Goal: Task Accomplishment & Management: Manage account settings

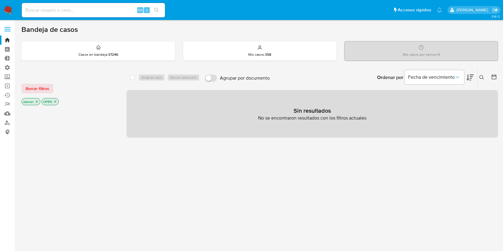
click at [90, 10] on input at bounding box center [93, 10] width 143 height 8
paste input "1077065983"
type input "1077065983"
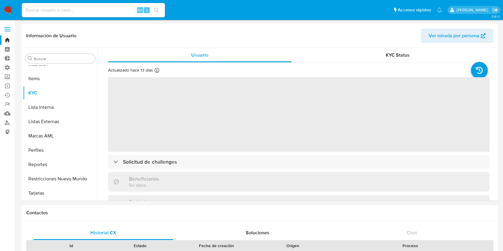
scroll to position [295, 0]
select select "10"
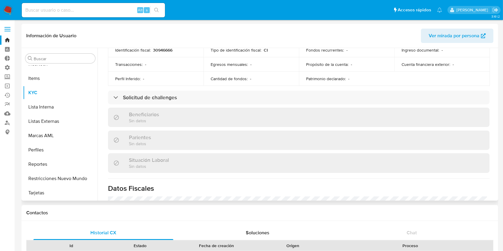
scroll to position [294, 0]
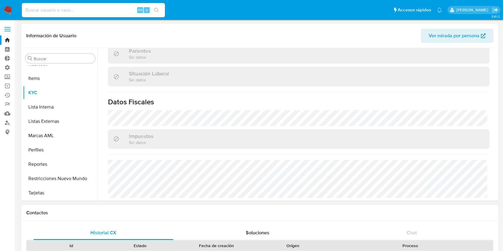
click at [6, 10] on img at bounding box center [8, 10] width 10 height 10
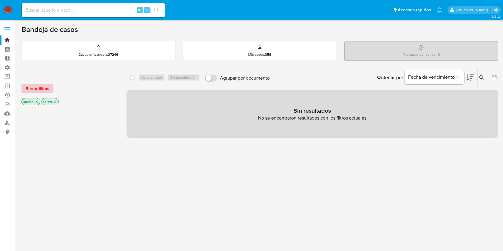
click at [38, 90] on span "Borrar filtros" at bounding box center [38, 89] width 24 height 8
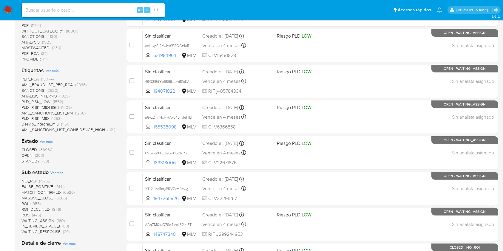
scroll to position [119, 0]
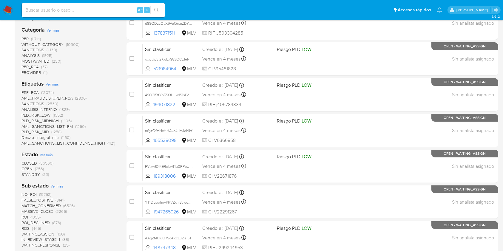
click at [29, 168] on span "OPEN" at bounding box center [27, 169] width 11 height 6
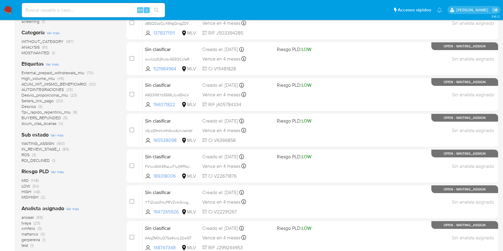
click at [26, 153] on span "ROS" at bounding box center [26, 155] width 8 height 6
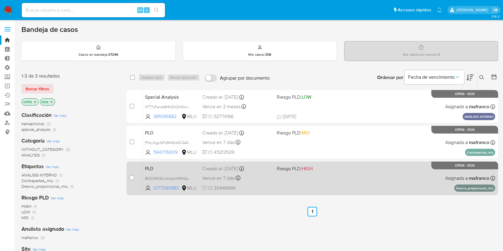
click at [420, 185] on div "PLD B0O3tEQKcJtcqkmIWHGzL88j 1077065983 MLU Riesgo PLD: HIGH Creado el: 12/07/2…" at bounding box center [319, 178] width 353 height 30
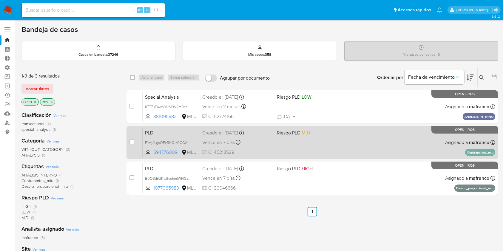
click at [327, 143] on div "PLD F1my1LgxQFz5HQiz0CGA1QzM 594776009 MLU Riesgo PLD: MID Creado el: 12/07/202…" at bounding box center [319, 143] width 353 height 30
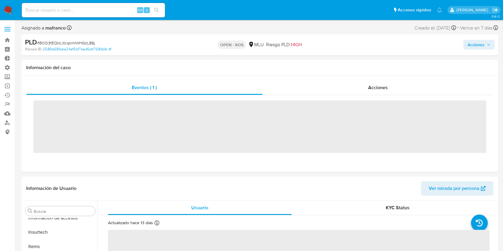
scroll to position [295, 0]
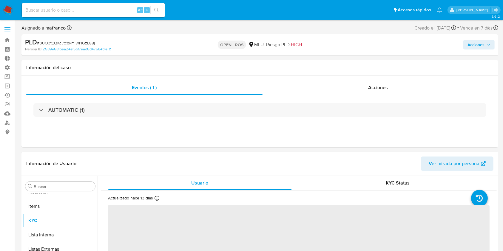
select select "10"
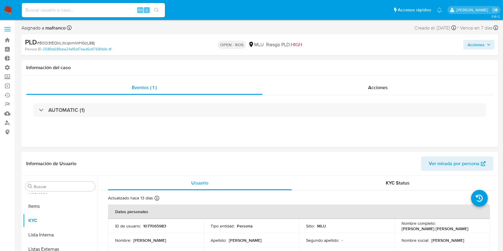
drag, startPoint x: 381, startPoint y: 48, endPoint x: 369, endPoint y: 48, distance: 11.9
click at [381, 48] on div "Acciones" at bounding box center [417, 45] width 155 height 14
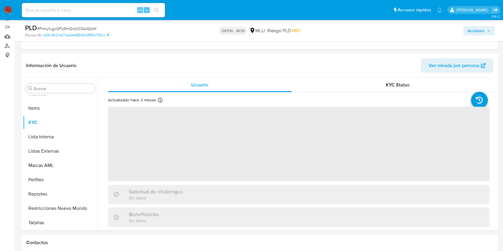
scroll to position [79, 0]
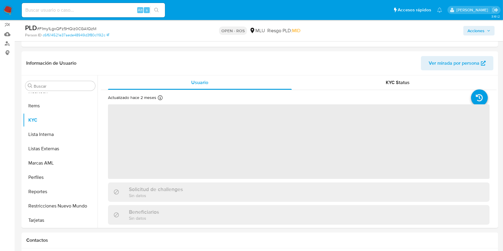
select select "10"
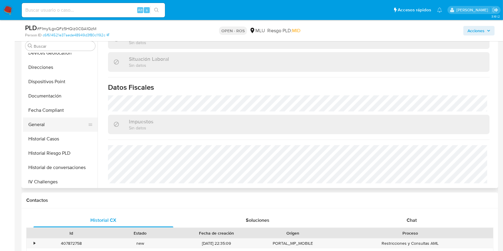
scroll to position [56, 0]
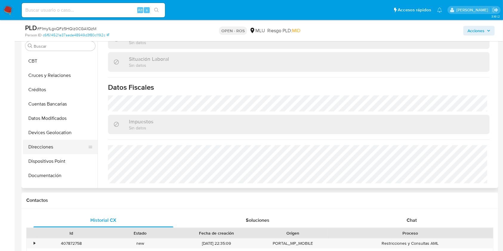
click at [47, 146] on button "Direcciones" at bounding box center [58, 147] width 70 height 14
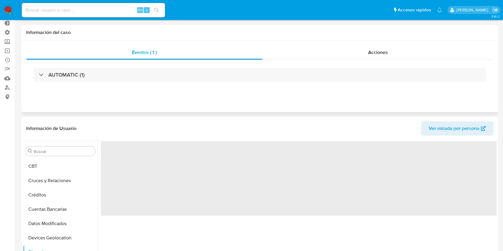
scroll to position [79, 0]
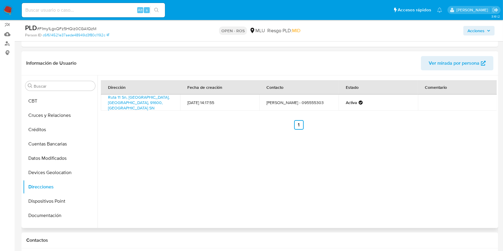
click at [445, 162] on div "Dirección Fecha de creación Contacto Estado Comentario Ruta 11 Sn, San Jacinto,…" at bounding box center [298, 152] width 400 height 153
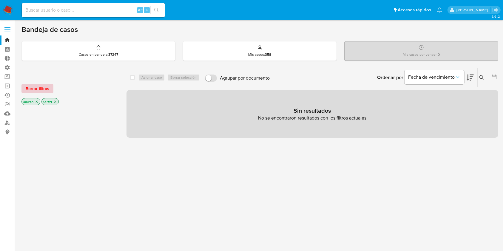
click at [44, 87] on span "Borrar filtros" at bounding box center [38, 89] width 24 height 8
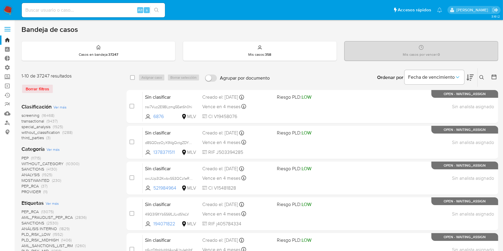
scroll to position [79, 0]
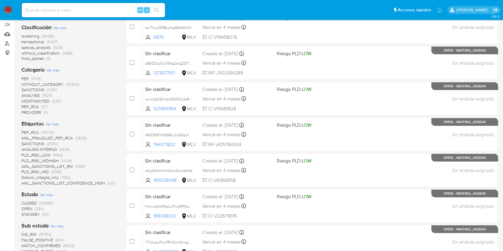
click at [29, 209] on span "OPEN" at bounding box center [27, 209] width 11 height 6
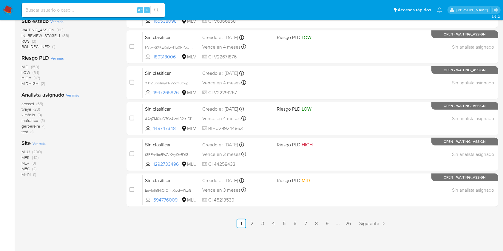
scroll to position [199, 0]
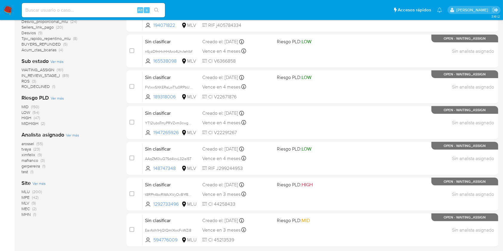
click at [27, 80] on span "ROS" at bounding box center [26, 81] width 8 height 6
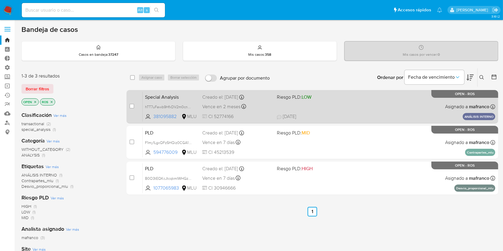
click at [259, 108] on div "Vence en 2 meses Vence el 14/12/2025 17:00:44" at bounding box center [237, 107] width 70 height 8
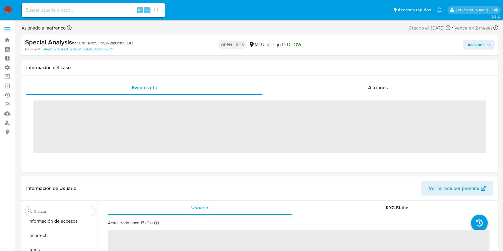
scroll to position [295, 0]
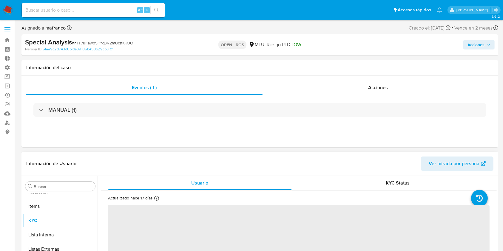
select select "10"
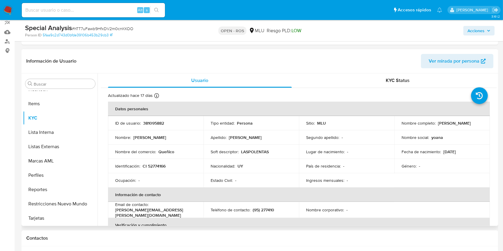
scroll to position [79, 0]
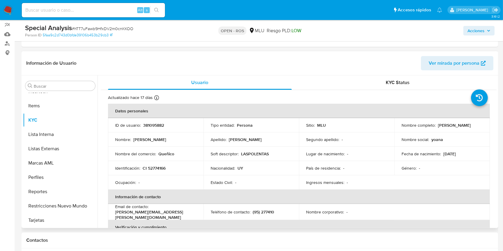
click at [278, 145] on td "Apellido : Jaurena Rodriguez" at bounding box center [252, 140] width 96 height 14
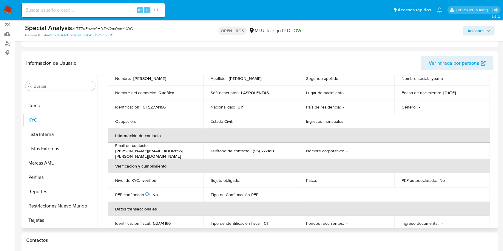
scroll to position [0, 0]
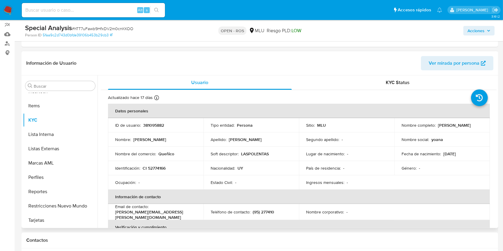
drag, startPoint x: 464, startPoint y: 126, endPoint x: 395, endPoint y: 128, distance: 68.7
click at [395, 128] on td "Nombre completo : Yoana Barbara Jaurena Rodriguez" at bounding box center [443, 125] width 96 height 14
copy p "Yoana Barbara Jaurena Rodriguez"
click at [160, 167] on p "CI 52774166" at bounding box center [154, 168] width 23 height 5
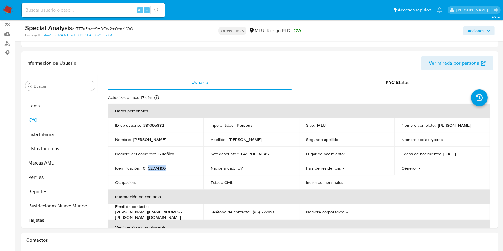
copy p "52774166"
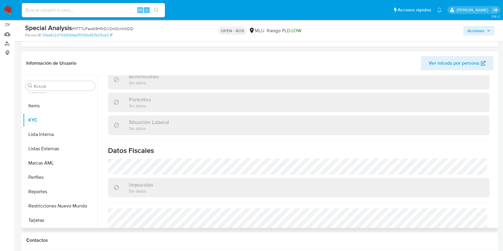
scroll to position [300, 0]
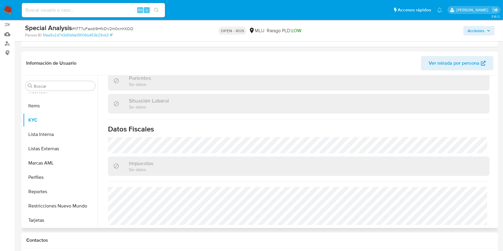
click at [443, 112] on div "Actualizado hace 17 días Creado: 24/07/2022 01:21:25 Actualizado: 16/09/2025 10…" at bounding box center [299, 10] width 396 height 440
click at [423, 94] on div "Situación Laboral Sin datos" at bounding box center [299, 103] width 382 height 19
click at [449, 165] on div "Impuestos Sin datos" at bounding box center [299, 166] width 382 height 19
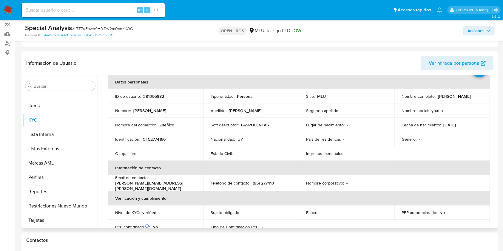
scroll to position [0, 0]
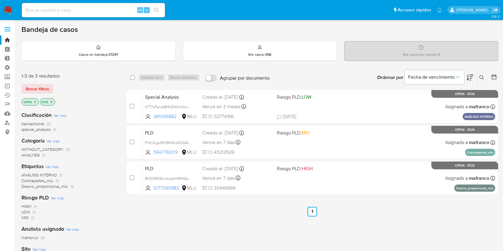
click at [7, 8] on img at bounding box center [8, 10] width 10 height 10
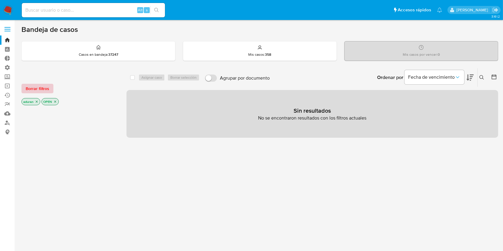
click at [43, 85] on span "Borrar filtros" at bounding box center [38, 89] width 24 height 8
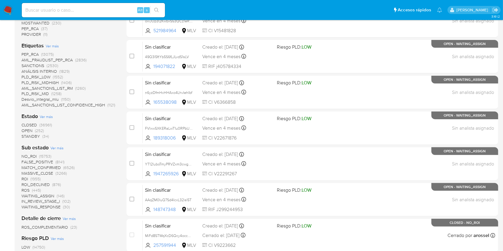
scroll to position [159, 0]
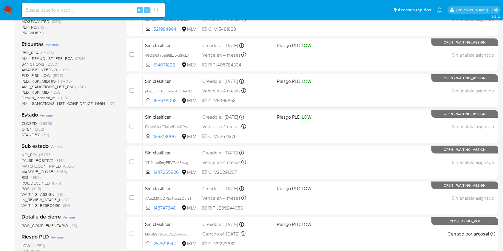
click at [35, 136] on span "STANDBY" at bounding box center [31, 135] width 19 height 6
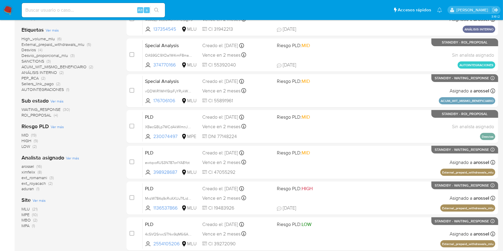
click at [46, 114] on span "ROI_PROPOSAL" at bounding box center [37, 115] width 30 height 6
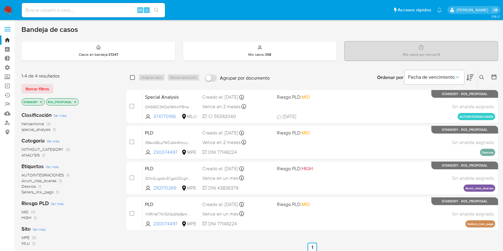
click at [130, 76] on input "checkbox" at bounding box center [132, 77] width 5 height 5
checkbox input "true"
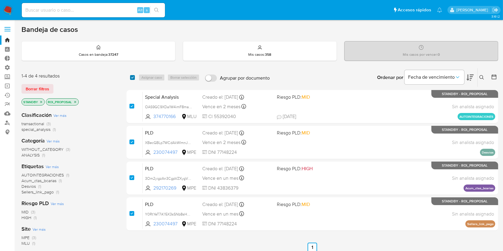
checkbox input "true"
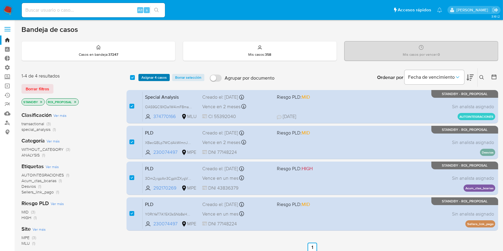
click at [151, 78] on span "Asignar 4 casos" at bounding box center [154, 78] width 25 height 6
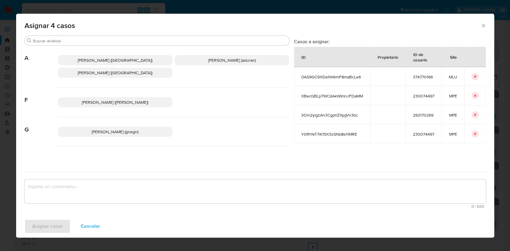
click at [219, 62] on span "Agustin Matias Duran (aduran)" at bounding box center [231, 60] width 47 height 6
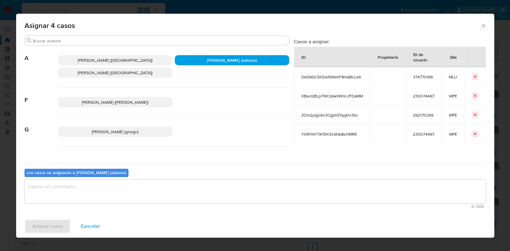
click at [192, 183] on textarea "assign-modal" at bounding box center [254, 192] width 461 height 24
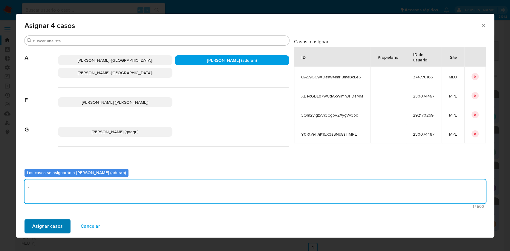
type textarea "."
click at [52, 226] on span "Asignar casos" at bounding box center [47, 226] width 30 height 13
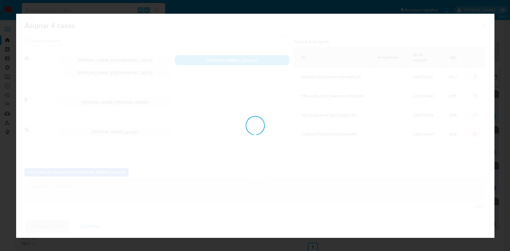
checkbox input "false"
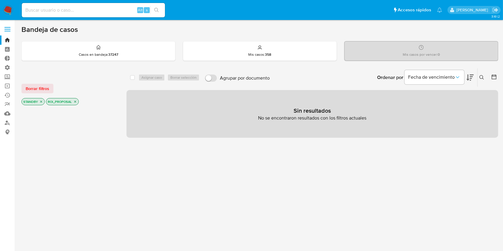
click at [8, 10] on img at bounding box center [8, 10] width 10 height 10
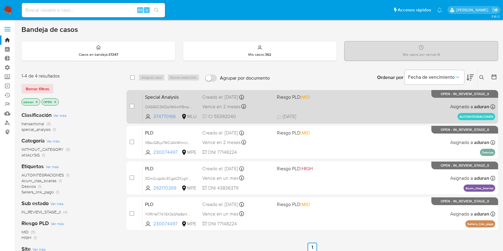
click at [354, 105] on div "Special Analysis OAS9GC9XDa1W4imF8maBcLe6 374770166 MLU Riesgo PLD: MID Creado …" at bounding box center [319, 107] width 353 height 30
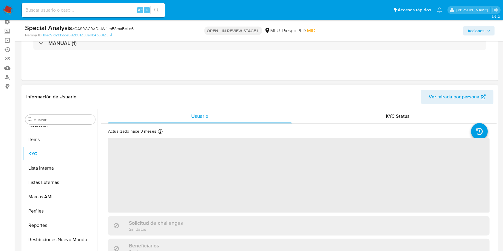
scroll to position [79, 0]
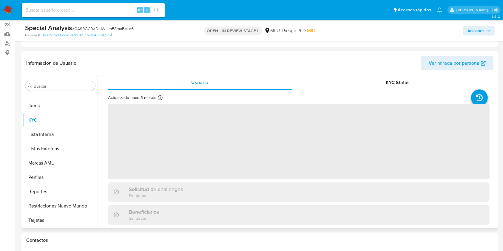
select select "10"
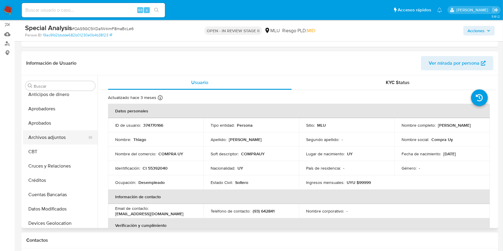
scroll to position [0, 0]
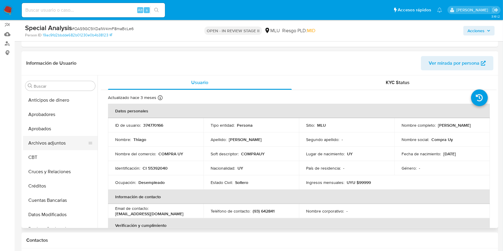
click at [53, 146] on button "Archivos adjuntos" at bounding box center [58, 143] width 70 height 14
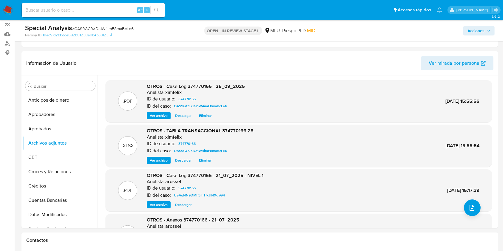
click at [183, 114] on span "Descargar" at bounding box center [183, 116] width 16 height 6
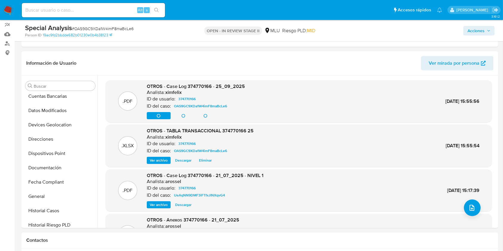
scroll to position [159, 0]
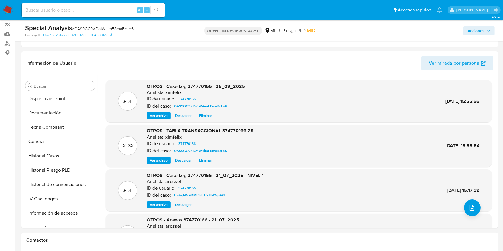
click at [478, 30] on span "Acciones" at bounding box center [476, 31] width 17 height 10
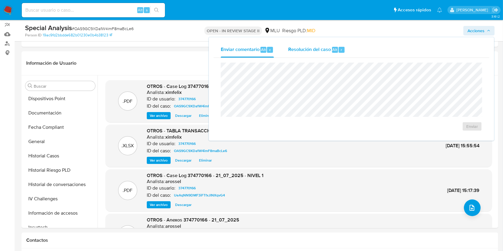
click at [324, 53] on span "Resolución del caso" at bounding box center [309, 49] width 43 height 7
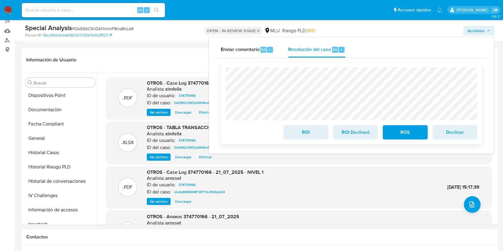
scroll to position [84, 0]
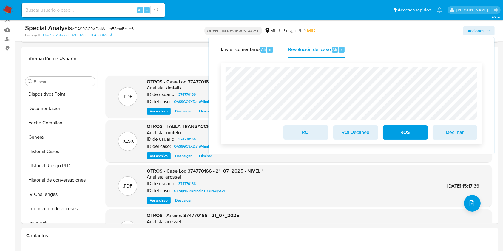
click at [356, 131] on span "ROI Declined" at bounding box center [355, 132] width 29 height 13
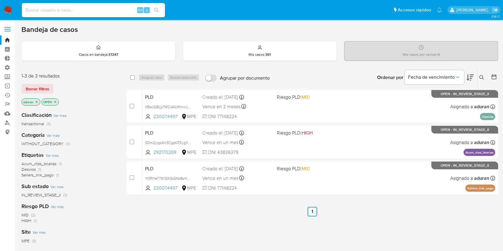
click at [420, 207] on ul "Anterior 1 Siguiente" at bounding box center [313, 212] width 372 height 10
click at [472, 80] on icon at bounding box center [470, 77] width 7 height 7
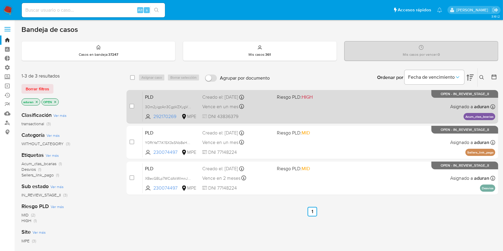
click at [370, 113] on div "PLD 3Om2yigzAn3CgpVZXygVv3bc 292170269 MPE Riesgo PLD: HIGH Creado el: 12/08/20…" at bounding box center [319, 107] width 353 height 30
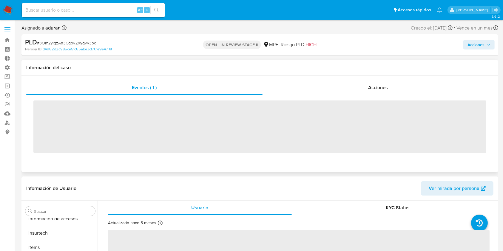
scroll to position [281, 0]
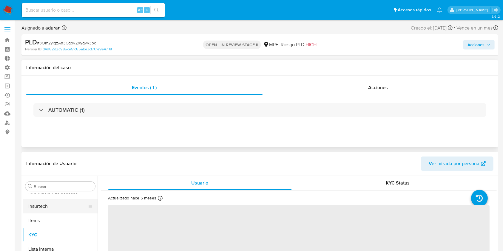
select select "10"
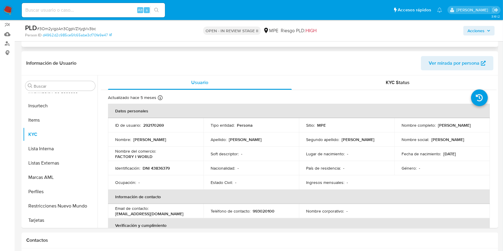
scroll to position [299, 0]
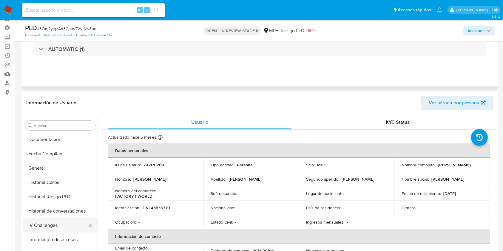
scroll to position [201, 0]
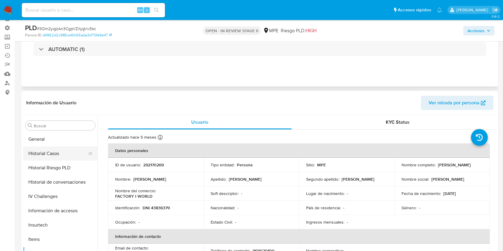
click at [59, 154] on button "Historial Casos" at bounding box center [58, 154] width 70 height 14
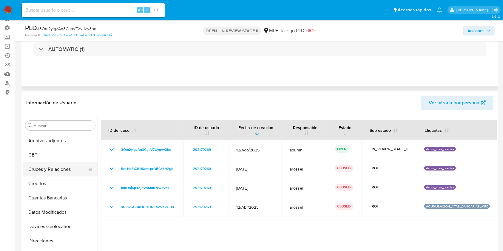
scroll to position [0, 0]
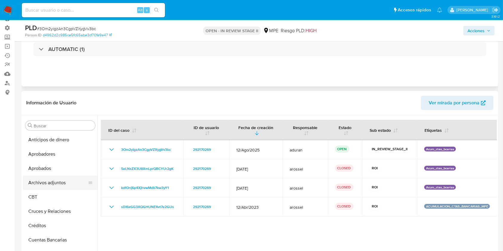
click at [56, 185] on button "Archivos adjuntos" at bounding box center [58, 183] width 70 height 14
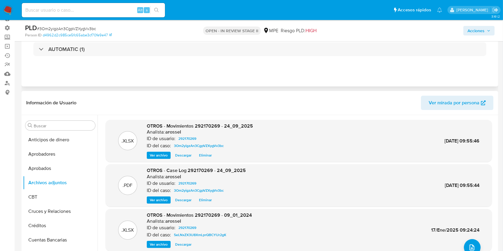
click at [185, 200] on span "Descargar" at bounding box center [183, 200] width 16 height 6
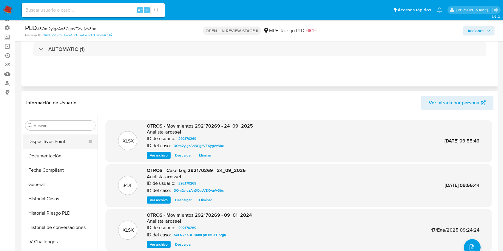
scroll to position [199, 0]
click at [45, 145] on button "General" at bounding box center [58, 142] width 70 height 14
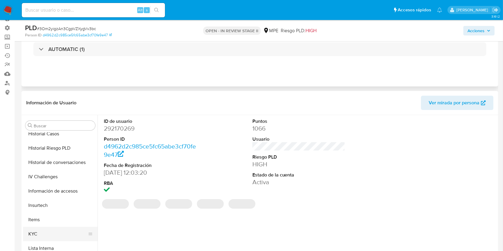
scroll to position [159, 0]
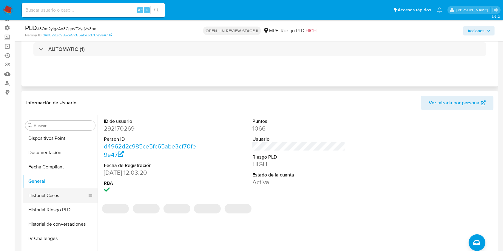
click at [54, 199] on button "Historial Casos" at bounding box center [58, 196] width 70 height 14
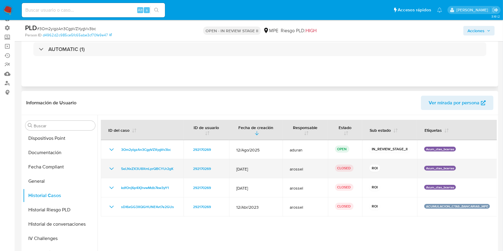
click at [112, 168] on icon "Mostrar/Ocultar" at bounding box center [112, 169] width 4 height 2
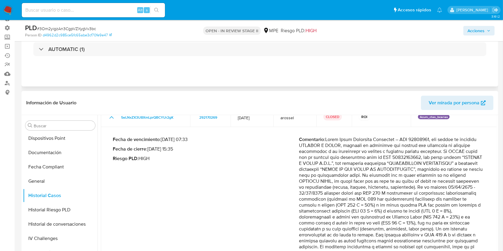
scroll to position [40, 0]
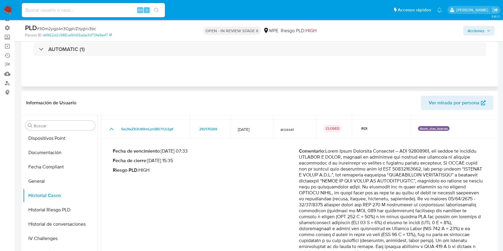
drag, startPoint x: 327, startPoint y: 150, endPoint x: 379, endPoint y: 182, distance: 60.3
click at [379, 182] on p "Comentario :" at bounding box center [392, 207] width 186 height 119
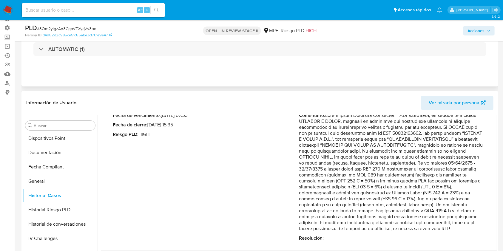
scroll to position [100, 0]
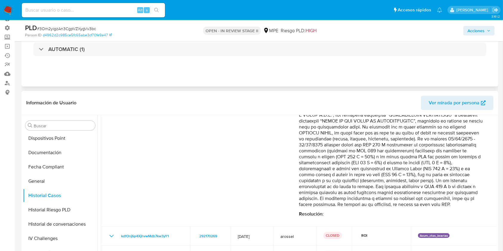
click at [469, 205] on p "Comentario :" at bounding box center [392, 147] width 186 height 119
click at [474, 25] on div "Acciones" at bounding box center [417, 31] width 155 height 14
click at [472, 30] on span "Acciones" at bounding box center [476, 31] width 17 height 10
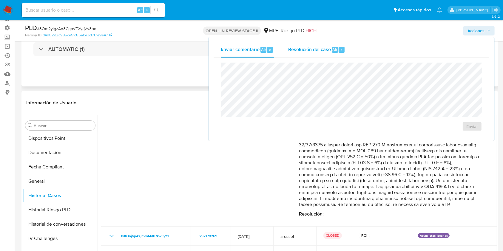
click at [309, 50] on span "Resolución del caso" at bounding box center [309, 49] width 43 height 7
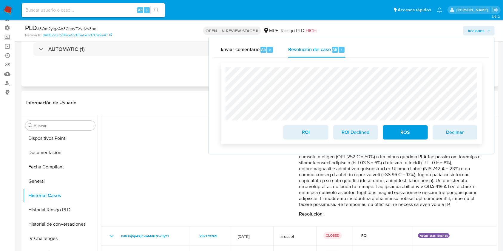
click at [302, 129] on span "ROI" at bounding box center [305, 132] width 29 height 13
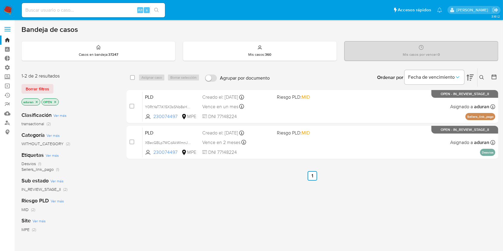
click at [397, 220] on div "select-all-cases-checkbox Asignar caso Borrar selección Agrupar por documento O…" at bounding box center [313, 203] width 372 height 271
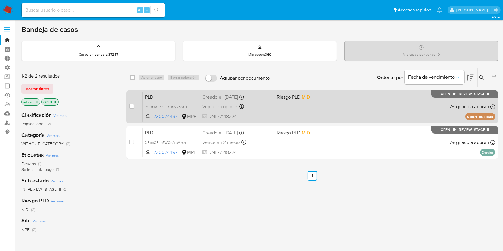
click at [312, 119] on div "PLD Y0RtYeT7iK15X3sSNb8sHMRE 230074497 MPE Riesgo PLD: MID Creado el: [DATE] Cr…" at bounding box center [319, 107] width 353 height 30
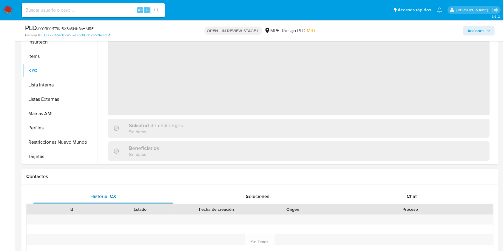
scroll to position [159, 0]
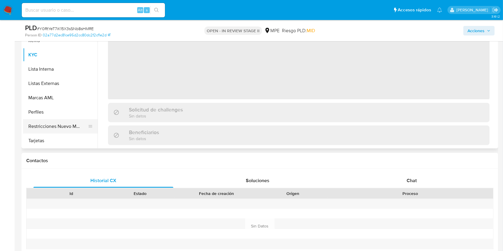
select select "10"
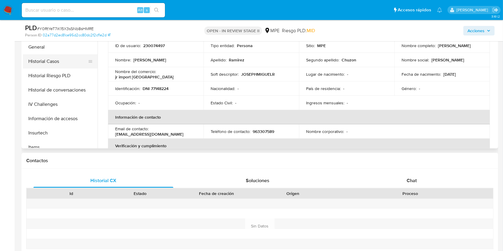
scroll to position [162, 0]
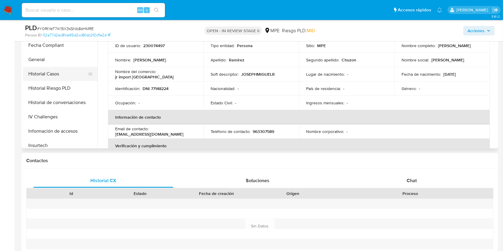
click at [59, 73] on button "Historial Casos" at bounding box center [58, 74] width 70 height 14
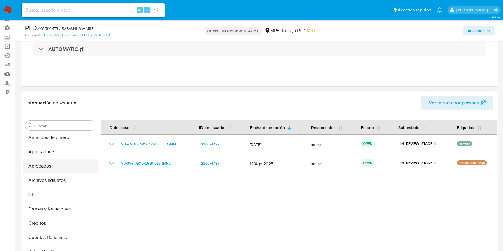
scroll to position [0, 0]
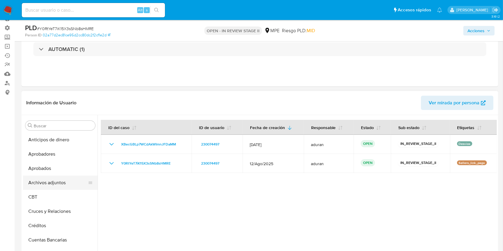
click at [55, 183] on button "Archivos adjuntos" at bounding box center [58, 183] width 70 height 14
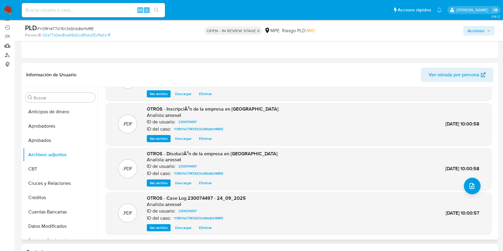
scroll to position [79, 0]
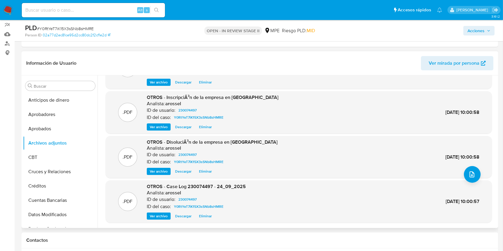
click at [189, 217] on span "Descargar" at bounding box center [183, 217] width 16 height 6
click at [496, 32] on div "PLD # Y0RtYeT7iK15X3sSNb8sHMRE Person ID 02a77d2ec81ce95d2cc80dc2f2cf1e2d OPEN …" at bounding box center [260, 30] width 477 height 21
click at [475, 32] on span "Acciones" at bounding box center [476, 31] width 17 height 10
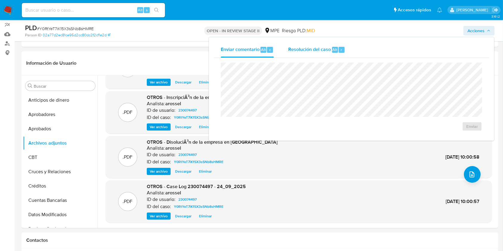
click at [326, 50] on span "Resolución del caso" at bounding box center [309, 49] width 43 height 7
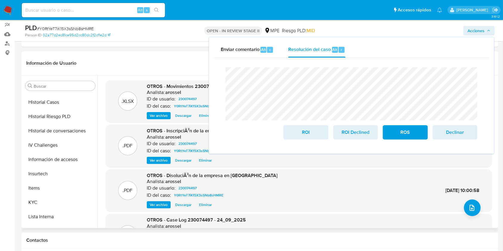
scroll to position [213, 0]
click at [45, 207] on button "KYC" at bounding box center [58, 202] width 70 height 14
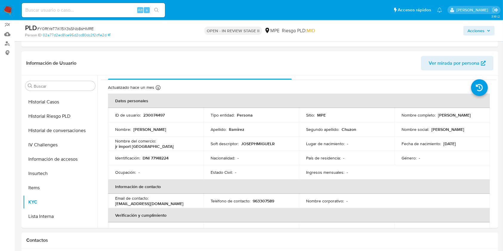
scroll to position [10, 0]
click at [480, 33] on span "Acciones" at bounding box center [476, 31] width 17 height 10
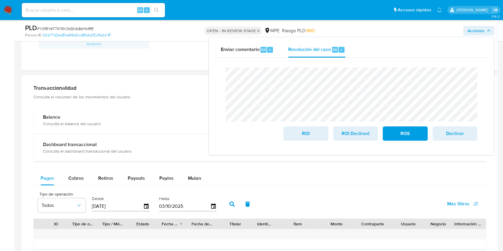
scroll to position [373, 0]
click at [71, 173] on div "Cobros" at bounding box center [76, 178] width 16 height 14
select select "10"
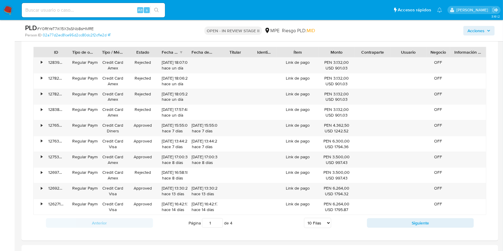
scroll to position [545, 0]
click at [486, 27] on span "Acciones" at bounding box center [479, 31] width 23 height 8
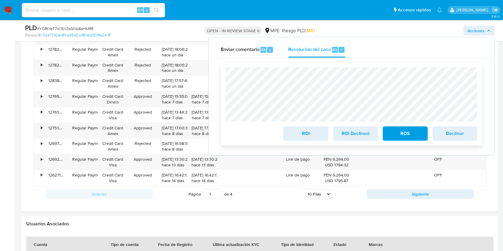
scroll to position [585, 0]
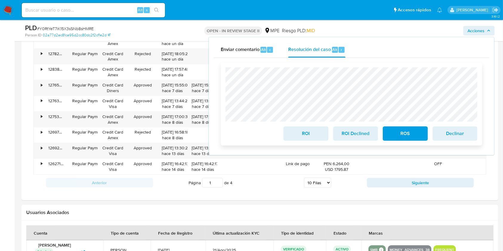
click at [306, 140] on span "ROI" at bounding box center [305, 133] width 29 height 13
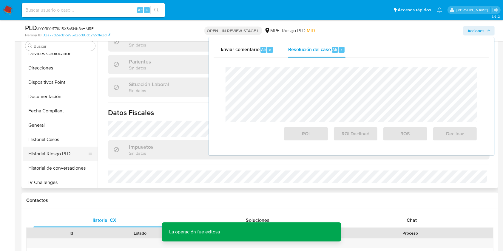
scroll to position [134, 0]
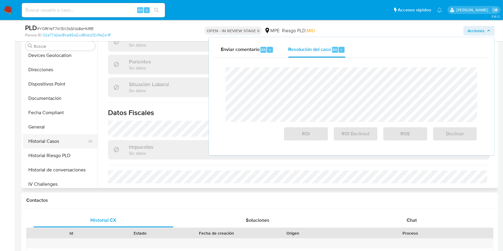
click at [59, 146] on button "Historial Casos" at bounding box center [58, 141] width 70 height 14
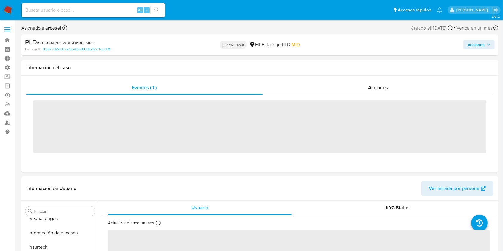
scroll to position [281, 0]
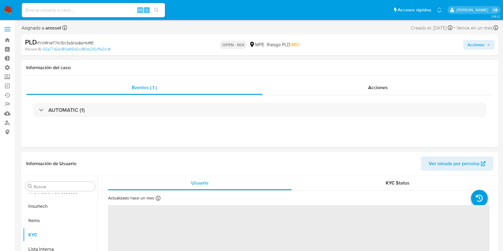
select select "10"
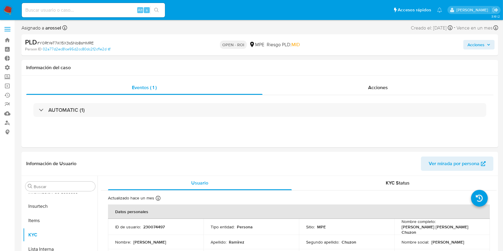
click at [478, 43] on span "Acciones" at bounding box center [476, 45] width 17 height 10
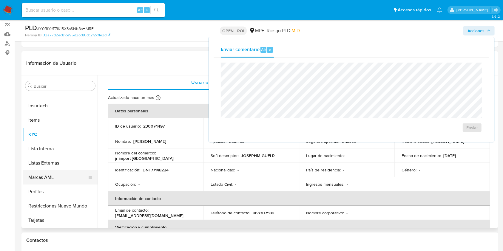
scroll to position [201, 0]
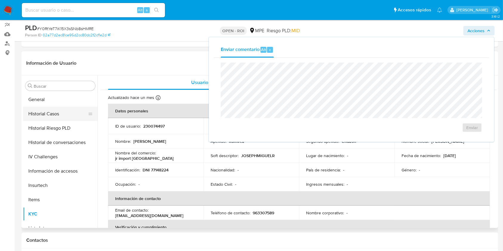
click at [50, 108] on button "Historial Casos" at bounding box center [58, 114] width 70 height 14
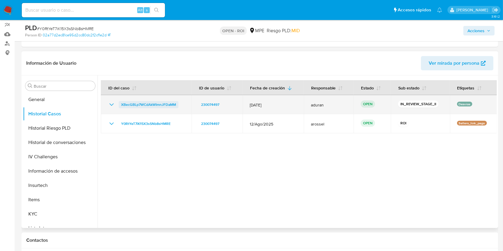
click at [163, 105] on span "XBecGBLp7WCdAkWImnJFDaMM" at bounding box center [148, 104] width 55 height 7
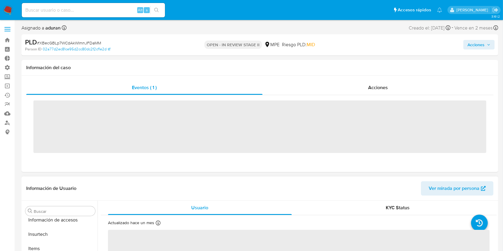
scroll to position [281, 0]
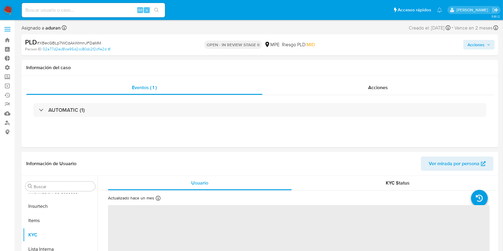
select select "10"
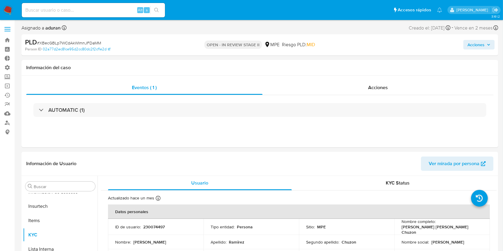
click at [465, 48] on button "Acciones" at bounding box center [479, 45] width 31 height 10
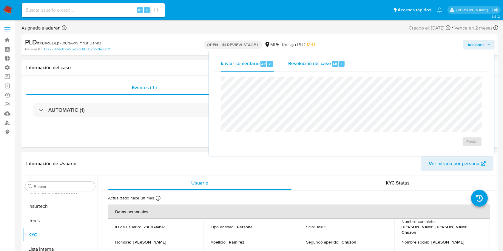
click at [313, 61] on span "Resolución del caso" at bounding box center [309, 63] width 43 height 7
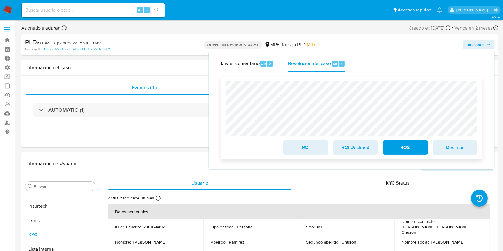
click at [318, 150] on span "ROI" at bounding box center [305, 147] width 29 height 13
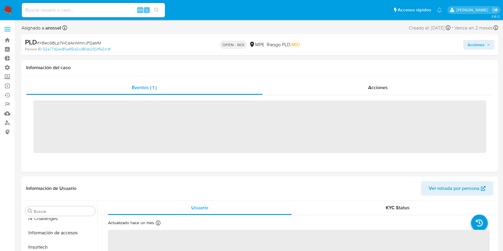
scroll to position [281, 0]
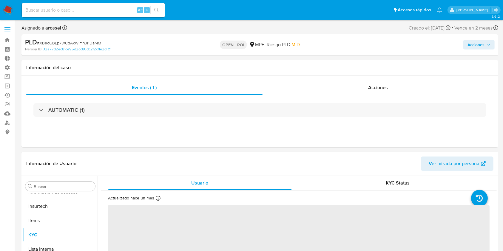
select select "10"
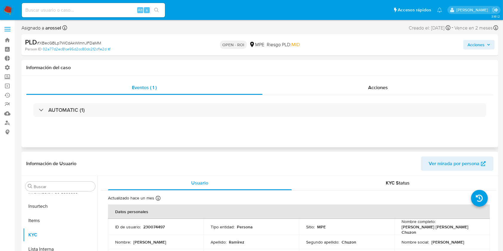
click at [406, 137] on div "Eventos ( 1 ) Acciones AUTOMATIC (1)" at bounding box center [260, 112] width 477 height 72
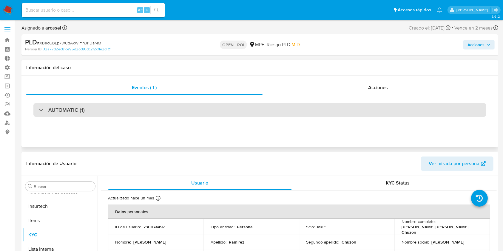
click at [423, 113] on div "AUTOMATIC (1)" at bounding box center [259, 110] width 453 height 14
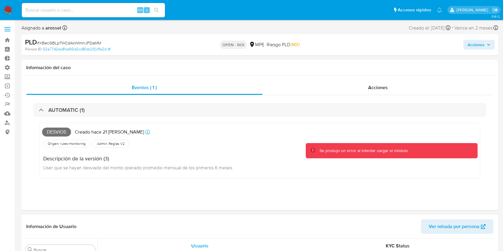
click at [9, 11] on img at bounding box center [8, 10] width 10 height 10
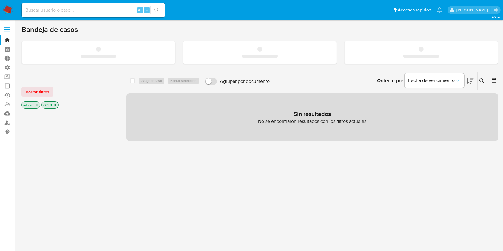
click at [394, 168] on div "select-all-cases-checkbox Asignar caso Borrar selección Agrupar por documento O…" at bounding box center [313, 206] width 372 height 270
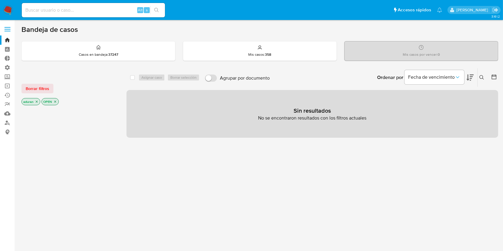
click at [51, 96] on div "Borrar filtros aduran OPEN" at bounding box center [70, 90] width 96 height 34
click at [44, 92] on span "Borrar filtros" at bounding box center [38, 89] width 24 height 8
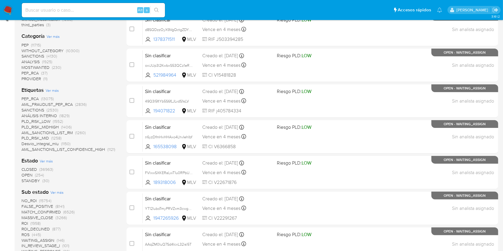
scroll to position [159, 0]
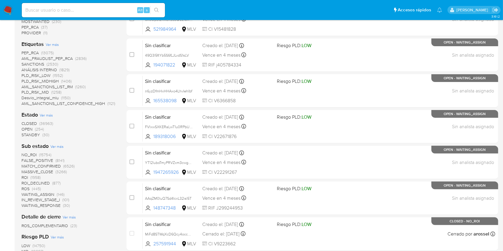
click at [36, 135] on span "STANDBY" at bounding box center [31, 135] width 19 height 6
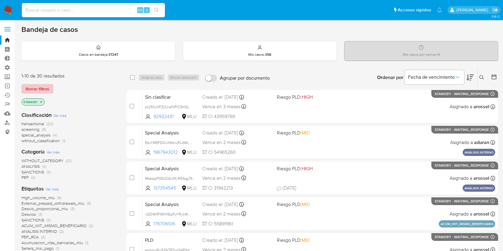
click at [39, 90] on span "Borrar filtros" at bounding box center [38, 89] width 24 height 8
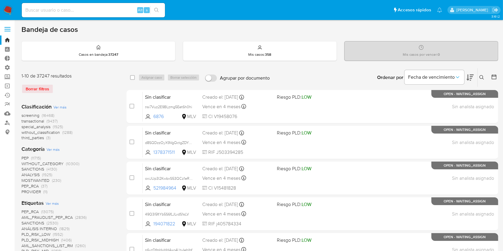
click at [494, 79] on icon at bounding box center [495, 77] width 6 height 6
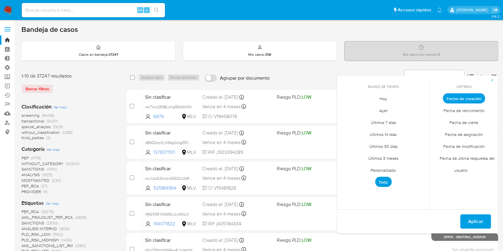
click at [472, 123] on span "Fecha de cierre" at bounding box center [464, 123] width 41 height 12
click at [467, 98] on span "Fecha de creación" at bounding box center [464, 99] width 47 height 12
click at [380, 172] on span "Personalizado" at bounding box center [384, 171] width 38 height 12
click at [350, 107] on icon "Mes anterior" at bounding box center [346, 109] width 7 height 7
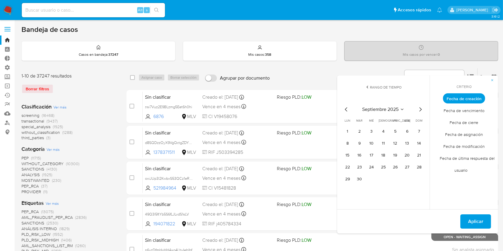
click at [346, 108] on icon "Mes anterior" at bounding box center [346, 109] width 7 height 7
click at [401, 129] on tr "1 2 3" at bounding box center [383, 132] width 81 height 10
click at [395, 132] on button "1" at bounding box center [396, 132] width 10 height 10
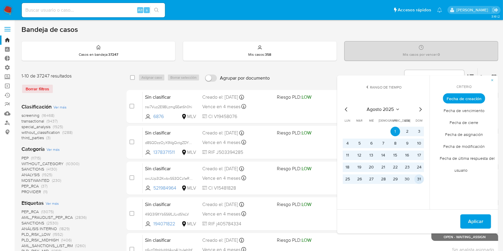
click at [420, 182] on button "31" at bounding box center [420, 180] width 10 height 10
click at [467, 221] on button "Aplicar" at bounding box center [476, 222] width 31 height 14
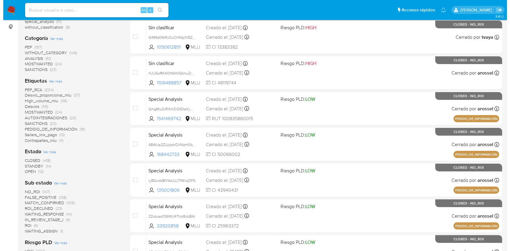
scroll to position [159, 0]
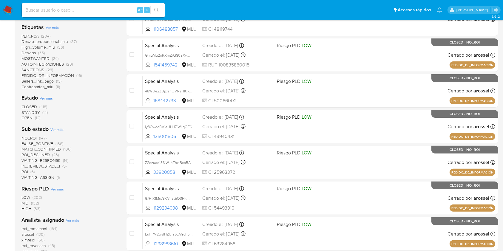
click at [49, 99] on span "Ver más" at bounding box center [46, 98] width 13 height 5
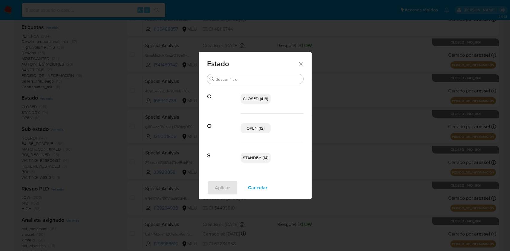
click at [262, 155] on span "STANDBY (14)" at bounding box center [255, 158] width 25 height 6
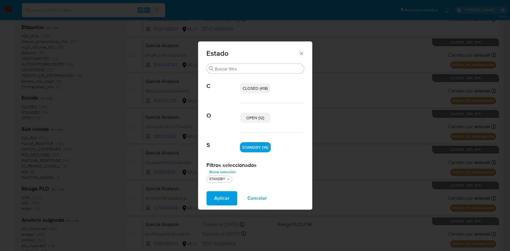
click at [259, 121] on span "OPEN (12)" at bounding box center [255, 118] width 18 height 6
click at [225, 198] on span "Aplicar" at bounding box center [221, 198] width 15 height 13
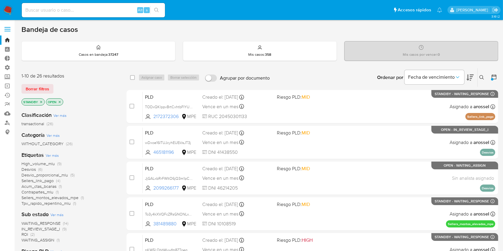
click at [36, 125] on span "transactional" at bounding box center [33, 124] width 23 height 6
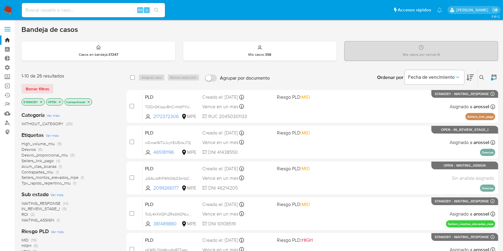
click at [496, 80] on button at bounding box center [495, 77] width 7 height 7
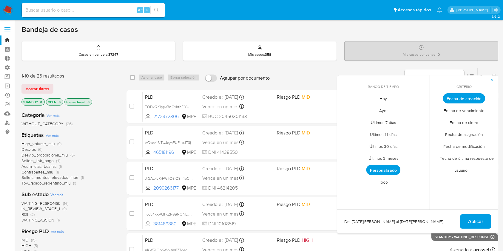
click at [391, 165] on span "Personalizado" at bounding box center [384, 170] width 34 height 10
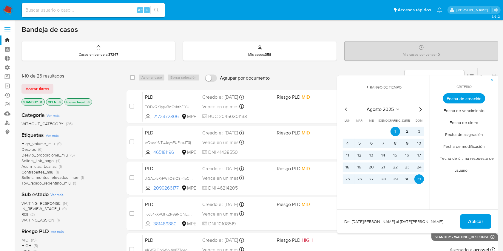
click at [346, 109] on icon "Mes anterior" at bounding box center [346, 109] width 7 height 7
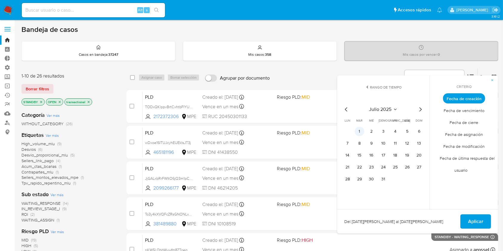
click at [357, 131] on button "1" at bounding box center [360, 132] width 10 height 10
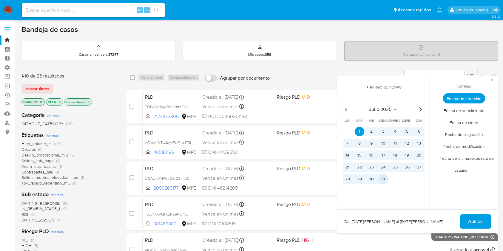
click at [384, 180] on button "31" at bounding box center [384, 180] width 10 height 10
drag, startPoint x: 466, startPoint y: 214, endPoint x: 468, endPoint y: 217, distance: 4.1
click at [466, 215] on div "Del [DATE] al [DATE] Aplicar" at bounding box center [417, 222] width 161 height 24
click at [469, 218] on span "Aplicar" at bounding box center [476, 221] width 15 height 13
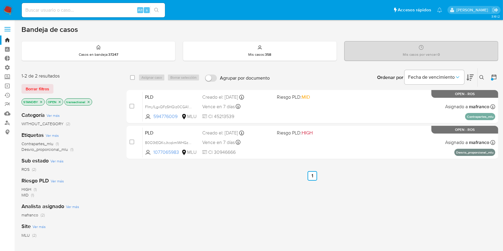
click at [495, 78] on icon at bounding box center [495, 77] width 6 height 6
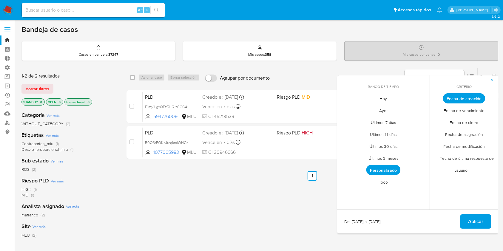
click at [379, 173] on span "Personalizado" at bounding box center [384, 170] width 34 height 10
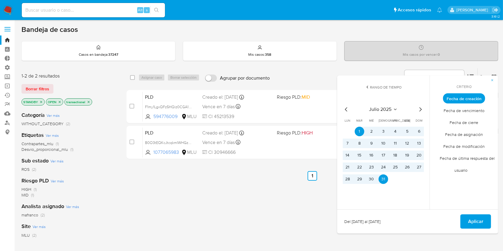
click at [420, 114] on div "[DATE] [DATE] lun [DATE] [PERSON_NAME][DATE] mié [DATE] jue [DATE] vie [DATE] s…" at bounding box center [383, 145] width 81 height 78
click at [420, 112] on icon "Mes siguiente" at bounding box center [420, 109] width 7 height 7
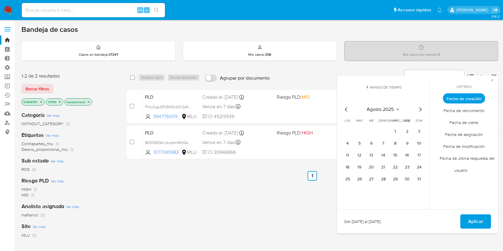
click at [419, 110] on icon "Mes siguiente" at bounding box center [420, 109] width 7 height 7
click at [352, 132] on button "1" at bounding box center [348, 132] width 10 height 10
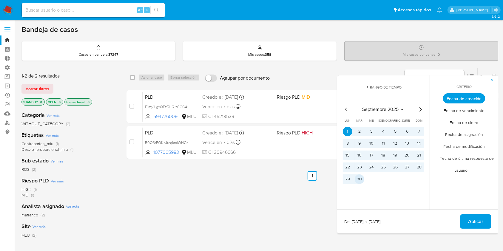
click at [358, 179] on button "30" at bounding box center [360, 180] width 10 height 10
click at [482, 222] on span "Aplicar" at bounding box center [476, 221] width 15 height 13
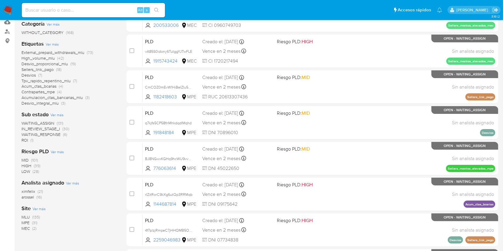
scroll to position [79, 0]
